Goal: Use online tool/utility: Utilize a website feature to perform a specific function

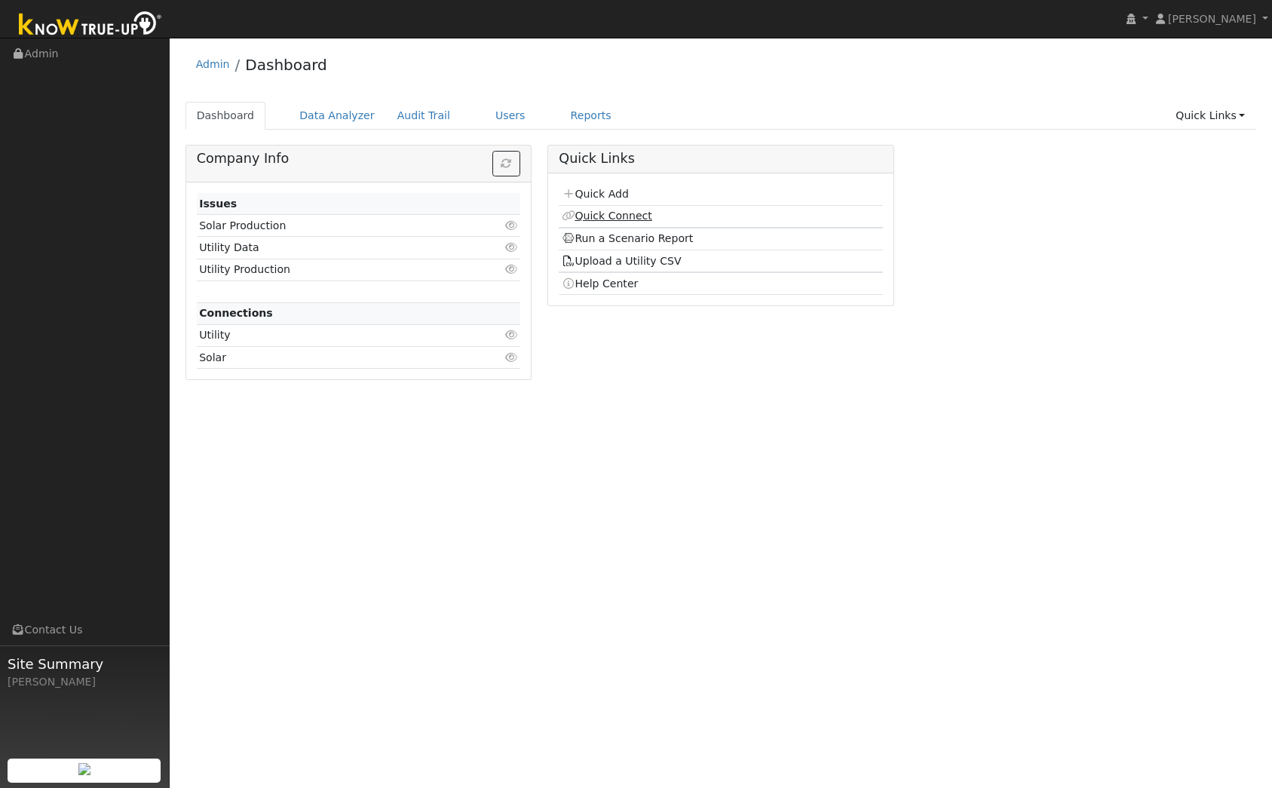
click at [627, 218] on link "Quick Connect" at bounding box center [607, 216] width 91 height 12
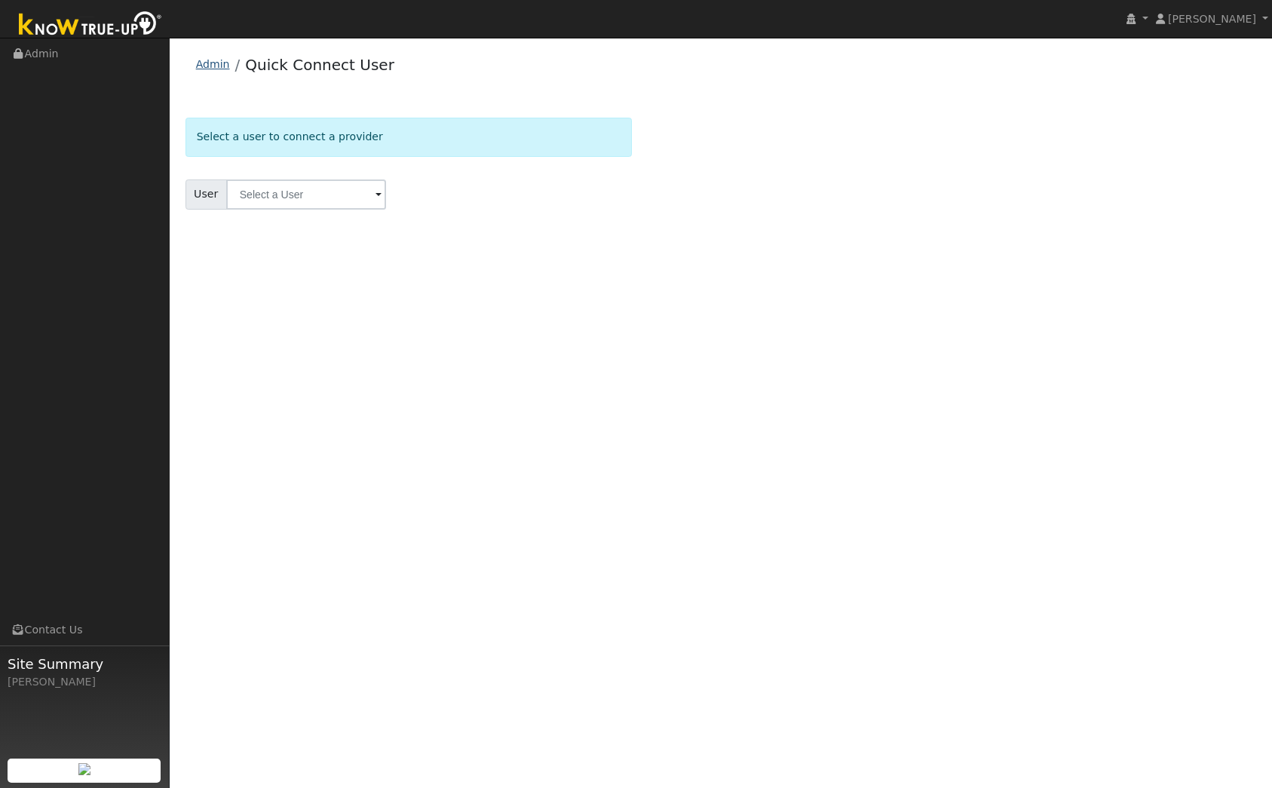
click at [214, 68] on link "Admin" at bounding box center [213, 64] width 34 height 12
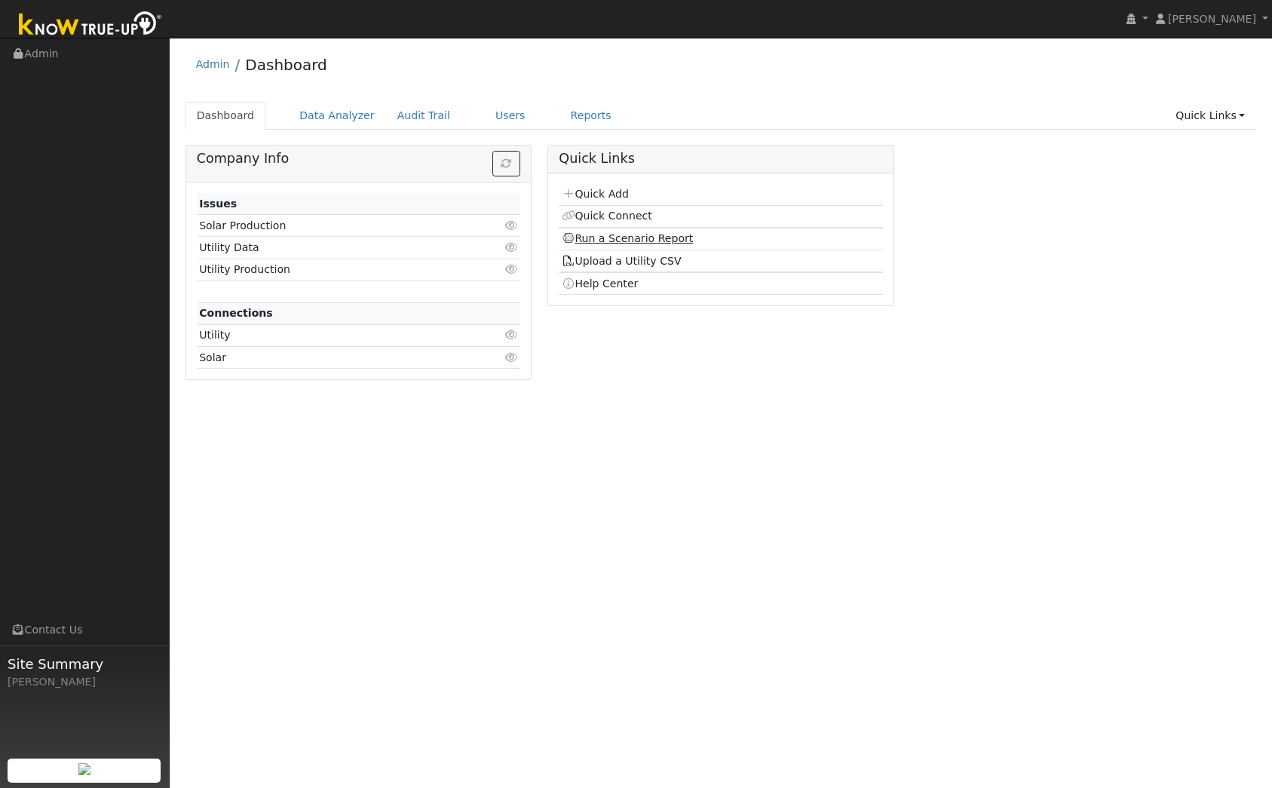
click at [612, 238] on link "Run a Scenario Report" at bounding box center [628, 238] width 132 height 12
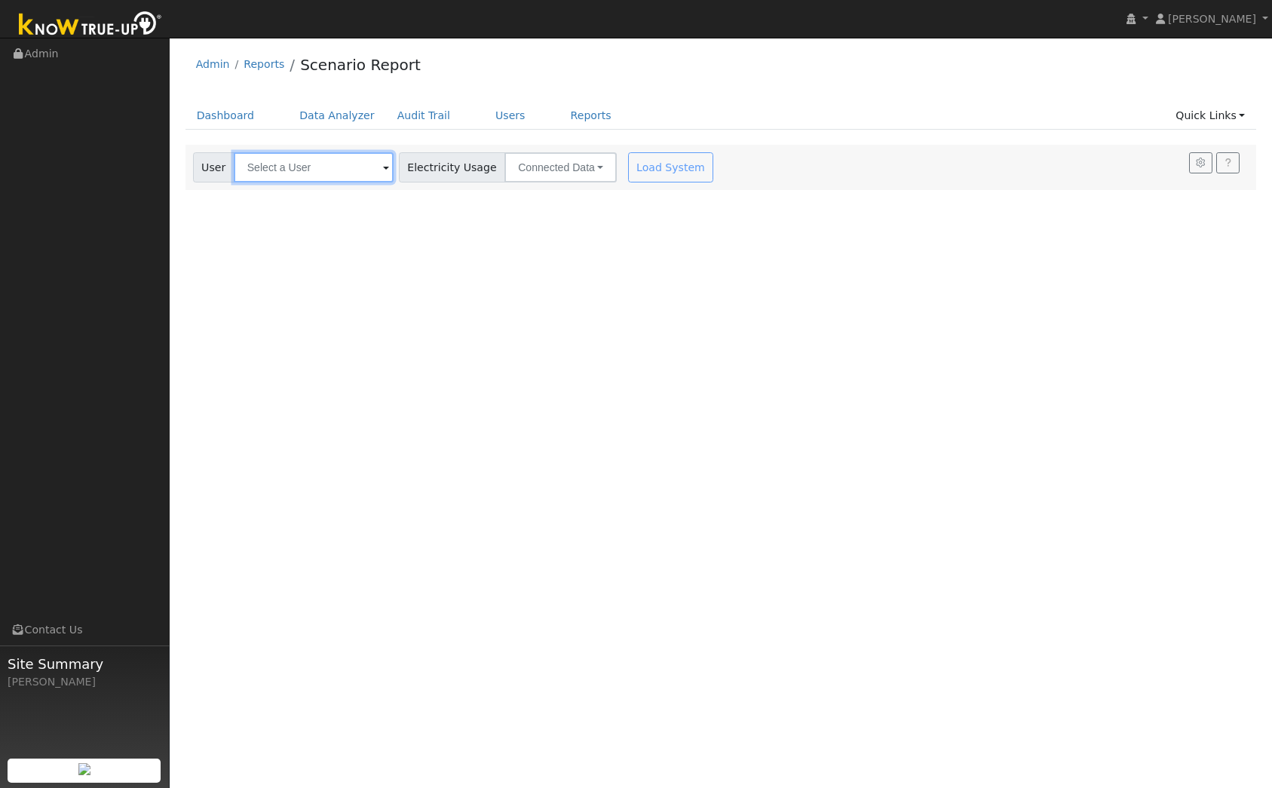
click at [316, 167] on input "text" at bounding box center [314, 167] width 160 height 30
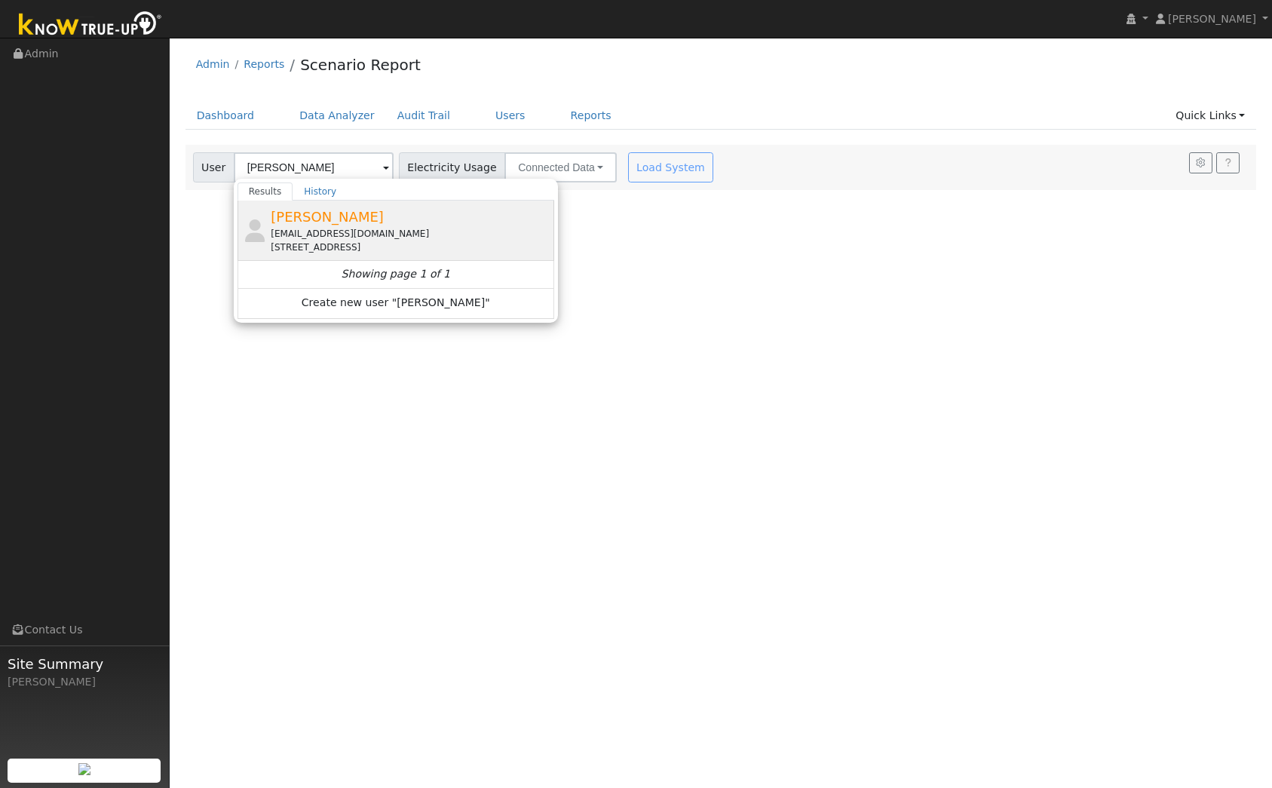
click at [336, 232] on div "stevregnier1967@gmail.com" at bounding box center [411, 234] width 280 height 14
type input "Steve Regnier"
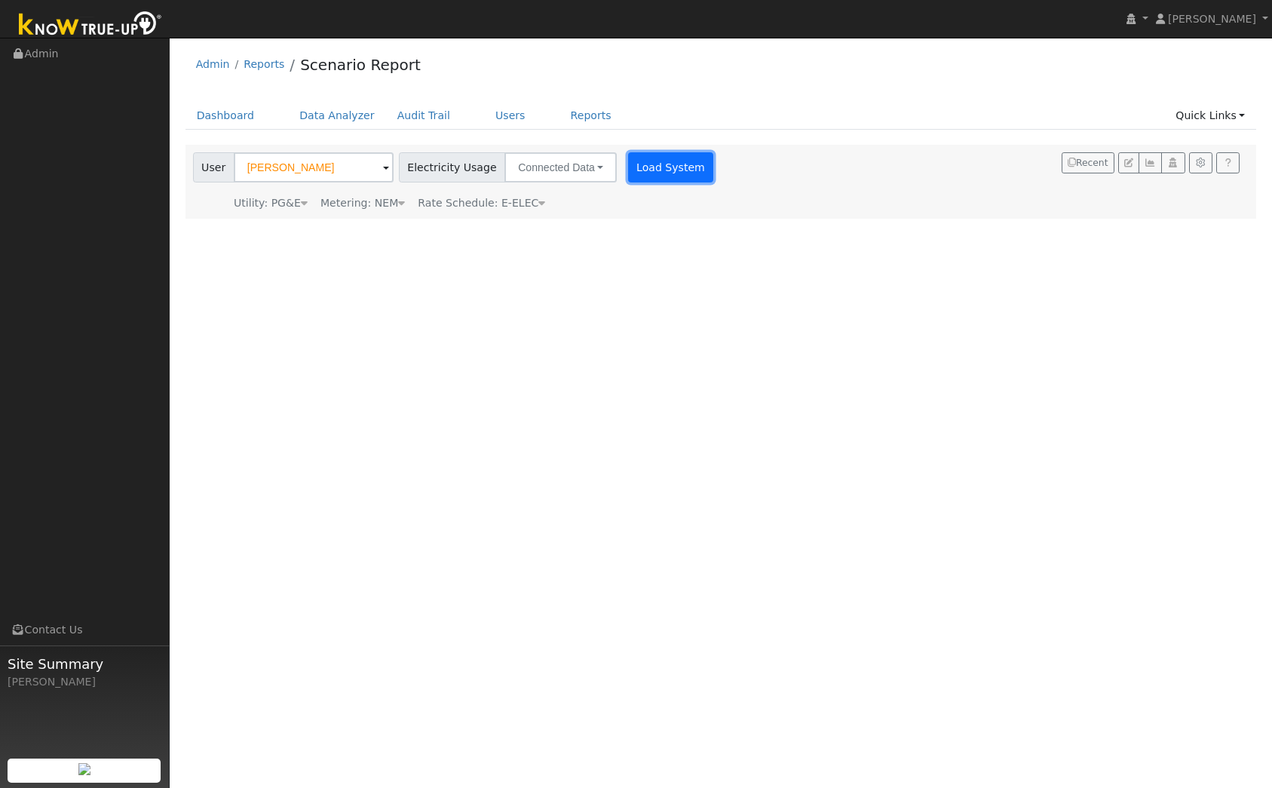
click at [628, 164] on button "Load System" at bounding box center [671, 167] width 86 height 30
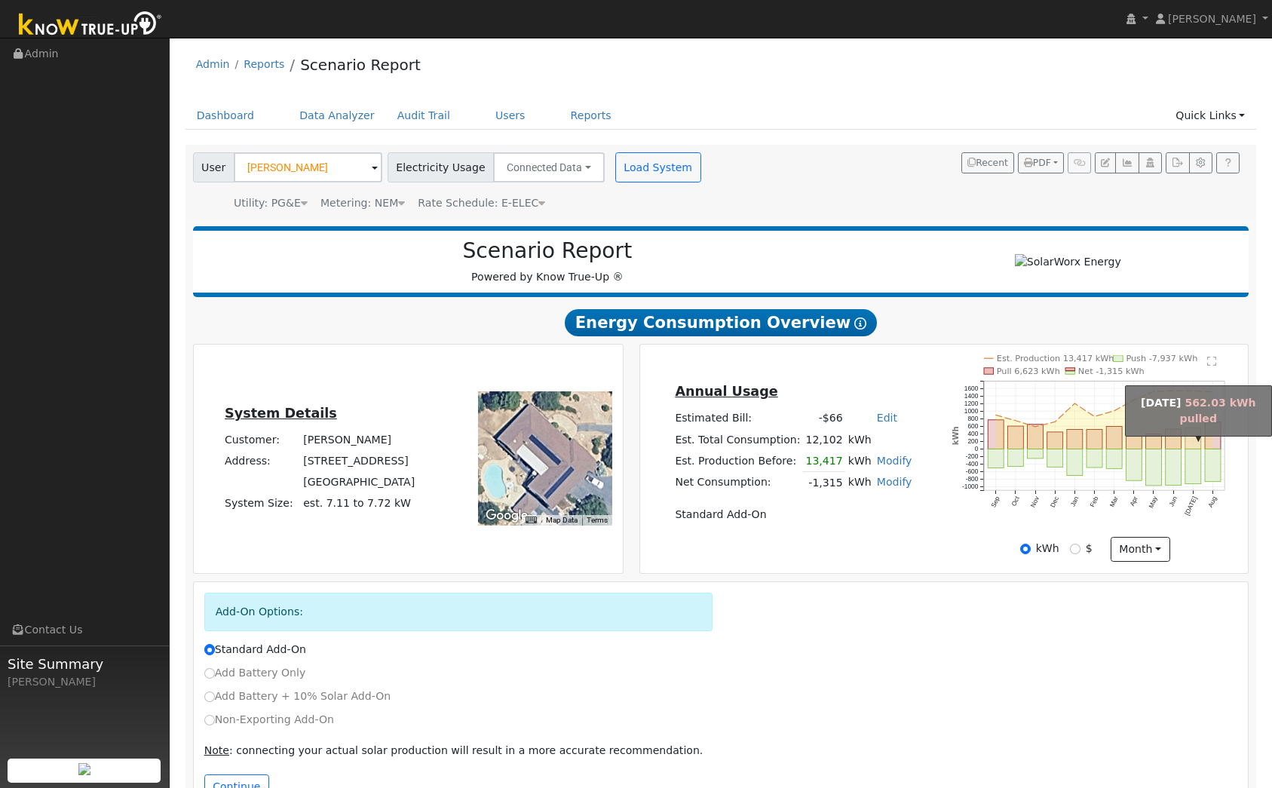
click at [1201, 436] on rect "onclick=""" at bounding box center [1194, 438] width 16 height 21
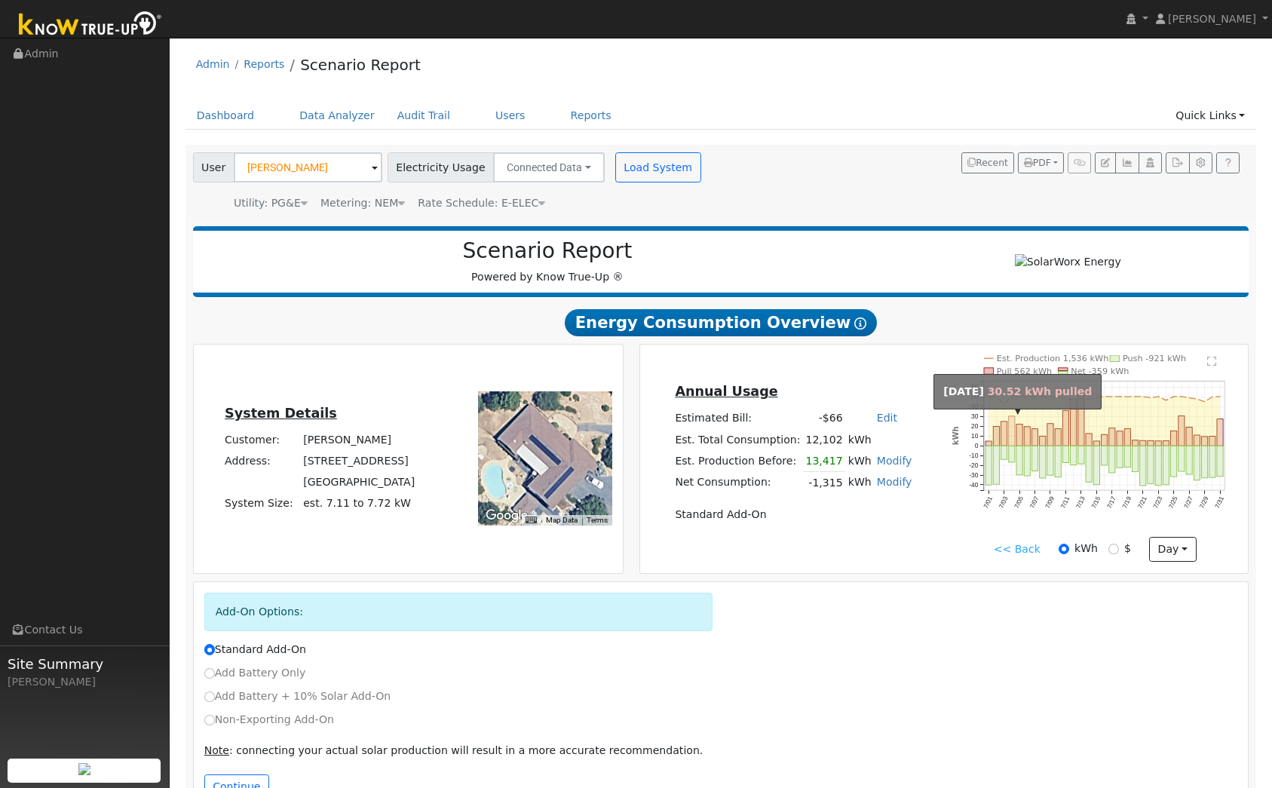
click at [1015, 442] on icon "Est. Production 1,536 kWh Push -921 kWh Pull 562 kWh Net -359 kWh 7/01 7/03 7/0…" at bounding box center [1096, 448] width 286 height 186
click at [1021, 441] on rect "onclick=""" at bounding box center [1020, 436] width 6 height 22
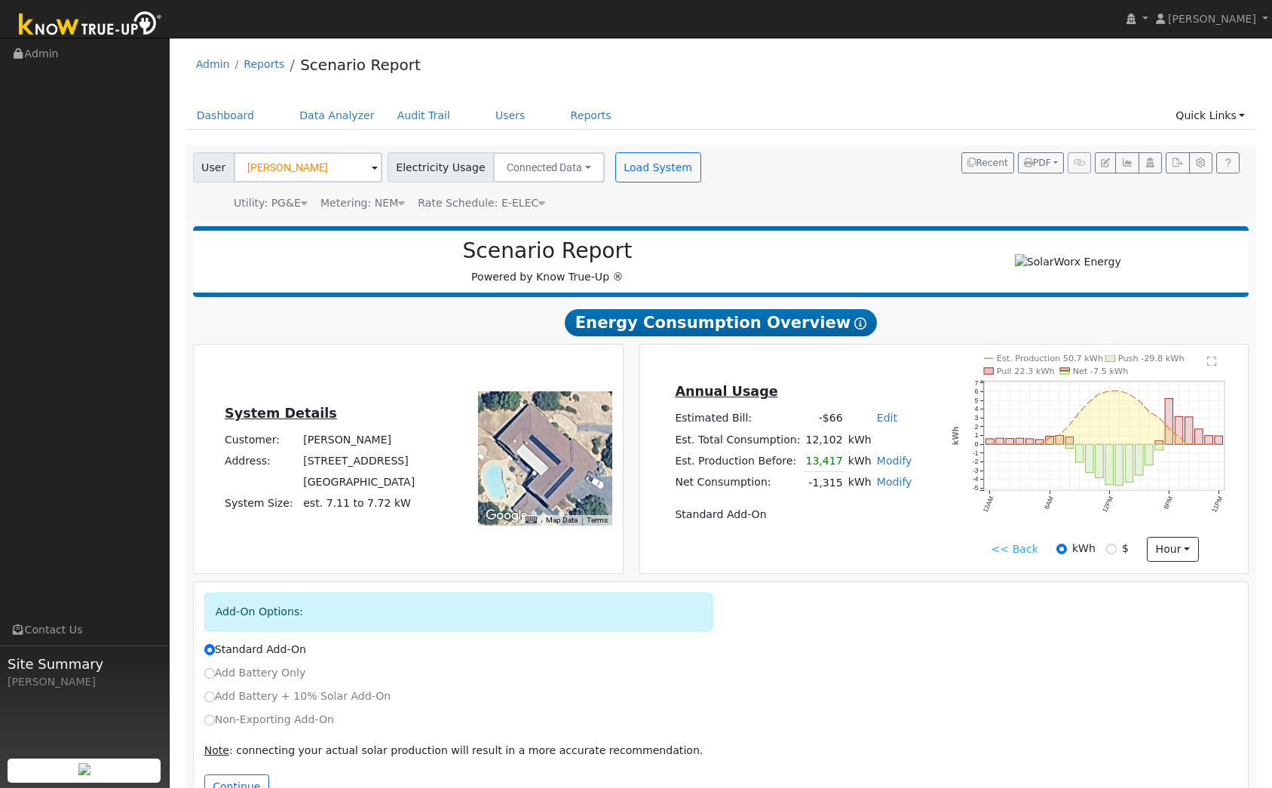
click at [1023, 557] on link "<< Back" at bounding box center [1015, 549] width 47 height 16
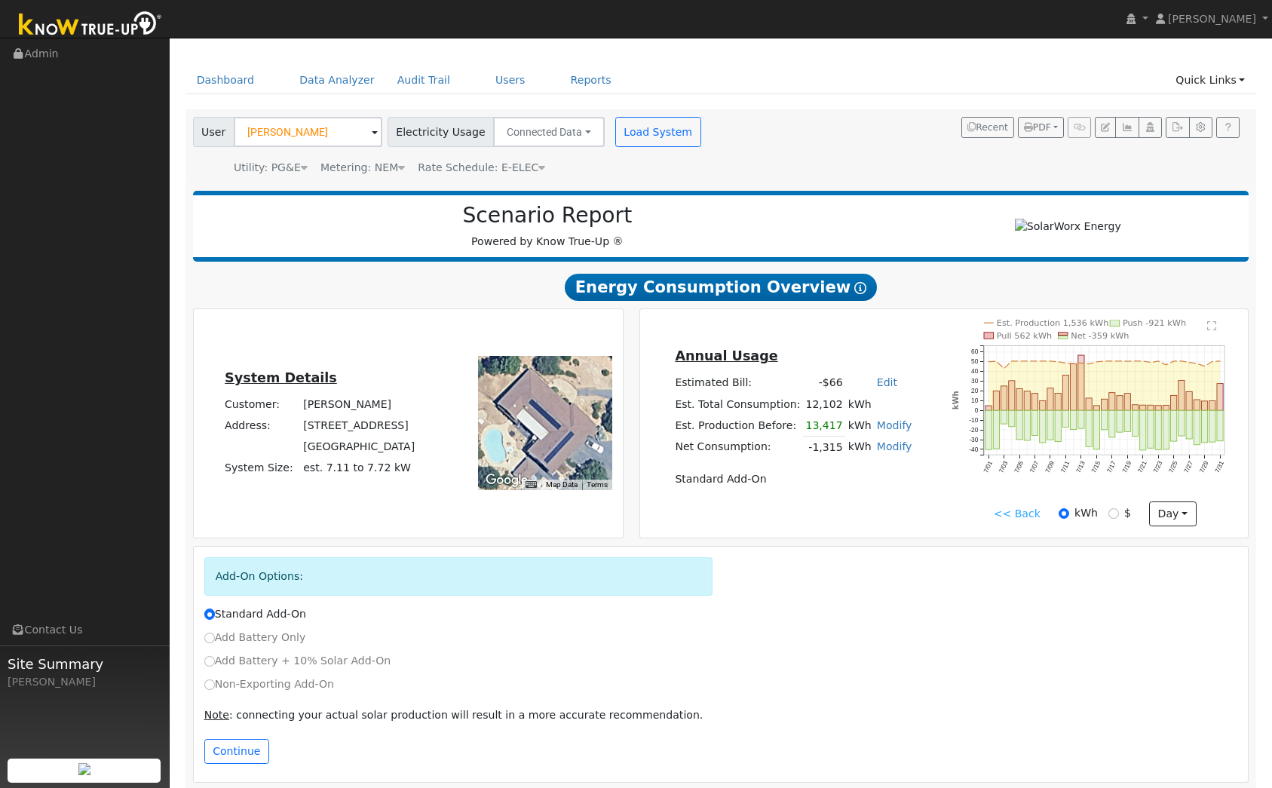
scroll to position [45, 0]
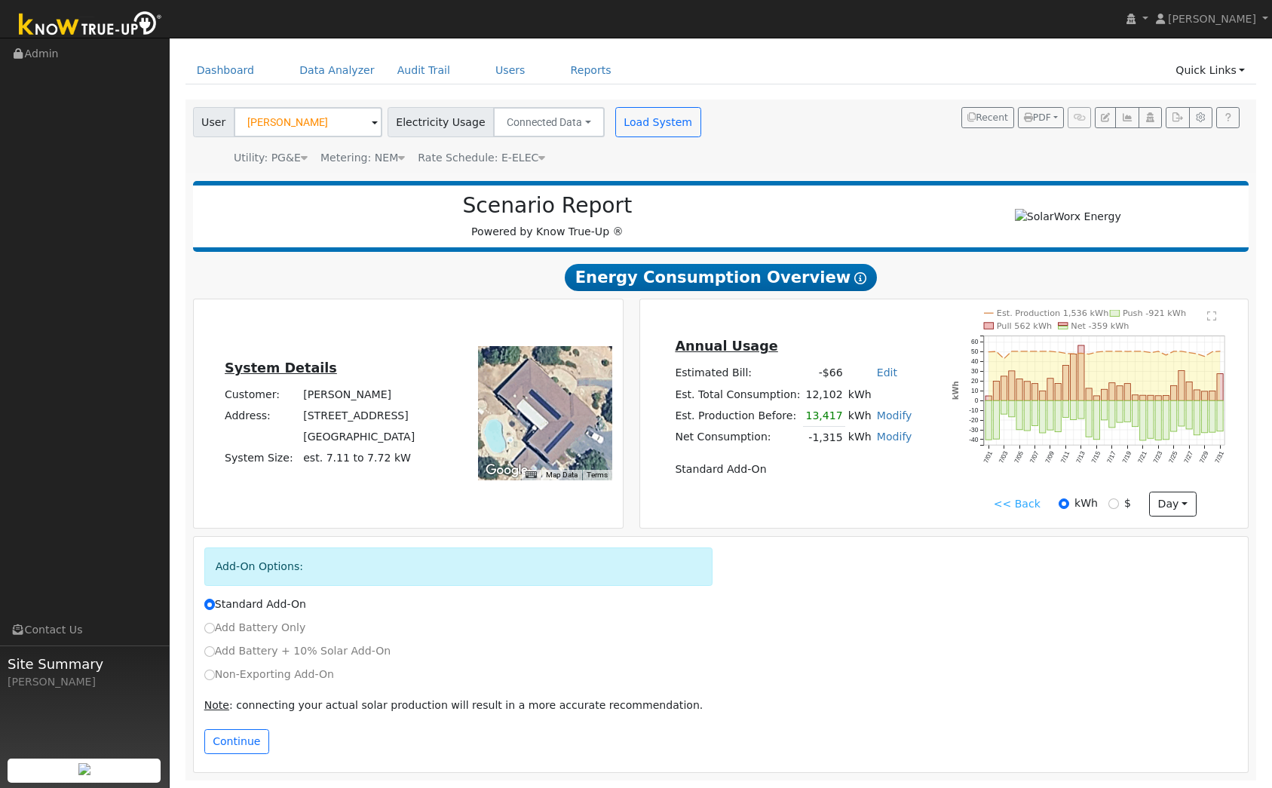
click at [1035, 507] on link "<< Back" at bounding box center [1017, 504] width 47 height 16
